Goal: Task Accomplishment & Management: Manage account settings

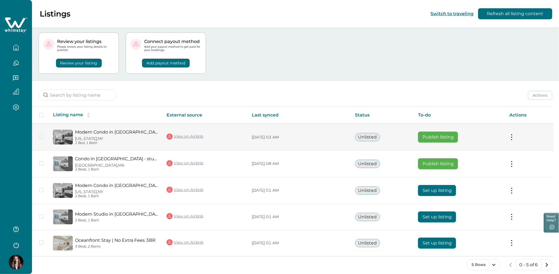
scroll to position [15, 0]
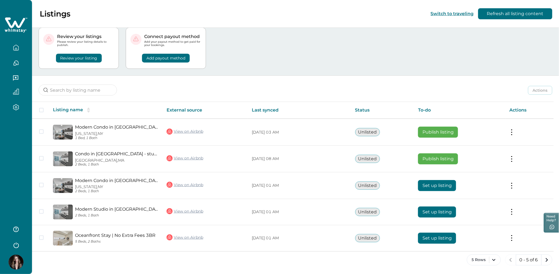
click at [63, 58] on button "Review your listing" at bounding box center [79, 58] width 46 height 9
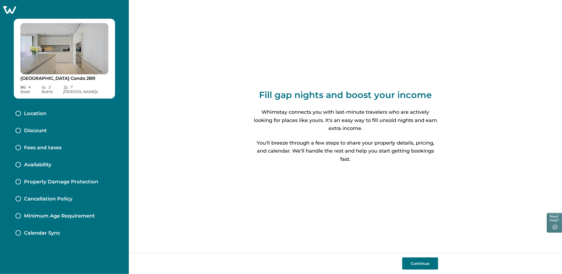
click at [13, 11] on icon at bounding box center [10, 10] width 14 height 9
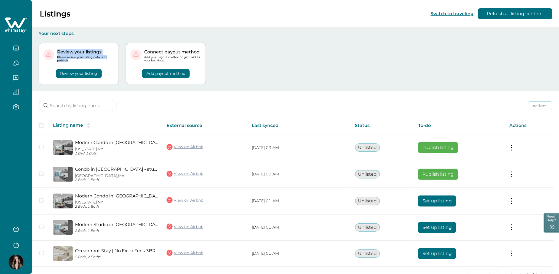
drag, startPoint x: 58, startPoint y: 51, endPoint x: 70, endPoint y: 61, distance: 14.9
click at [70, 61] on div "Review your listings Please review your listing details to publish." at bounding box center [85, 55] width 57 height 13
click at [117, 43] on div "Review your listings Please review your listing details to publish. Review your…" at bounding box center [296, 63] width 514 height 55
drag, startPoint x: 80, startPoint y: 48, endPoint x: 125, endPoint y: 57, distance: 45.8
click at [125, 57] on div "Review your listings Please review your listing details to publish. Review your…" at bounding box center [296, 63] width 514 height 55
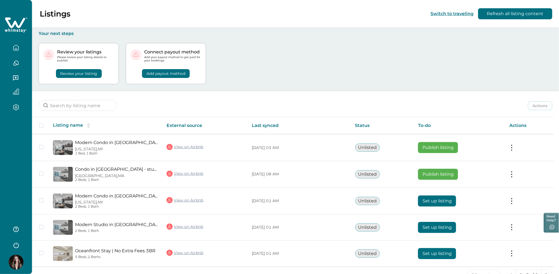
drag, startPoint x: 125, startPoint y: 57, endPoint x: 198, endPoint y: 58, distance: 72.3
click at [198, 58] on p "Add your payout method to get paid for your bookings." at bounding box center [172, 59] width 57 height 7
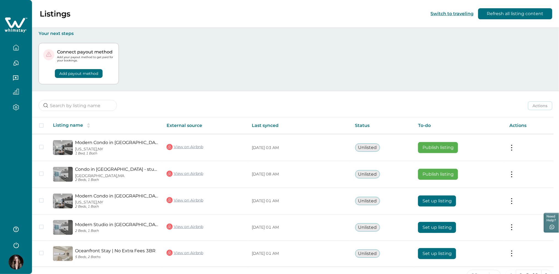
click at [0, 157] on html "Skip to Content Listings Switch to traveling Refresh all listing content Your n…" at bounding box center [279, 137] width 559 height 274
click at [2, 126] on div at bounding box center [16, 137] width 32 height 274
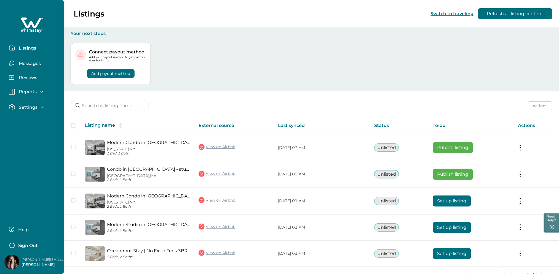
click at [202, 79] on div "Connect payout method Add your payout method to get paid for your bookings. Add…" at bounding box center [312, 63] width 482 height 55
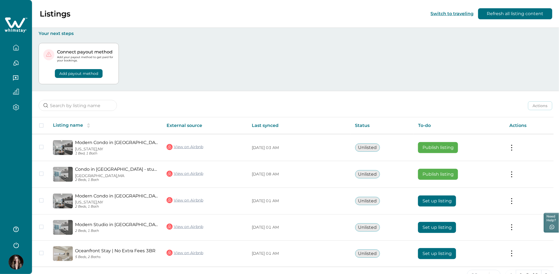
click at [215, 66] on div "Connect payout method Add your payout method to get paid for your bookings. Add…" at bounding box center [296, 63] width 514 height 55
